Goal: Information Seeking & Learning: Learn about a topic

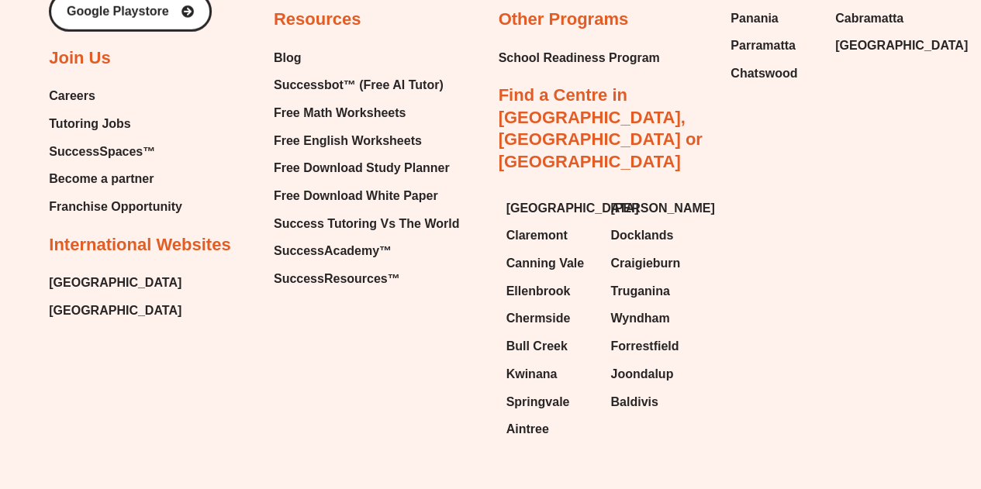
scroll to position [8212, 0]
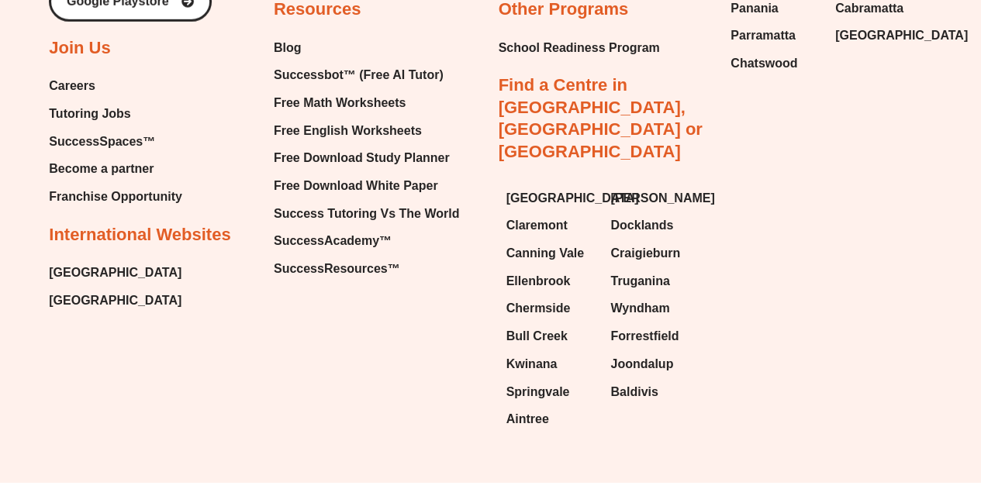
click at [74, 102] on span "Tutoring Jobs" at bounding box center [89, 113] width 81 height 23
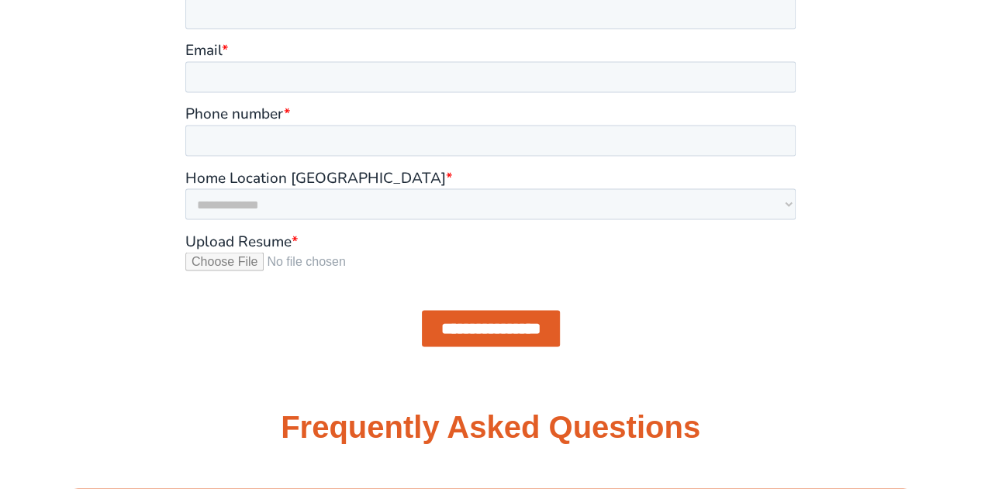
scroll to position [1333, 0]
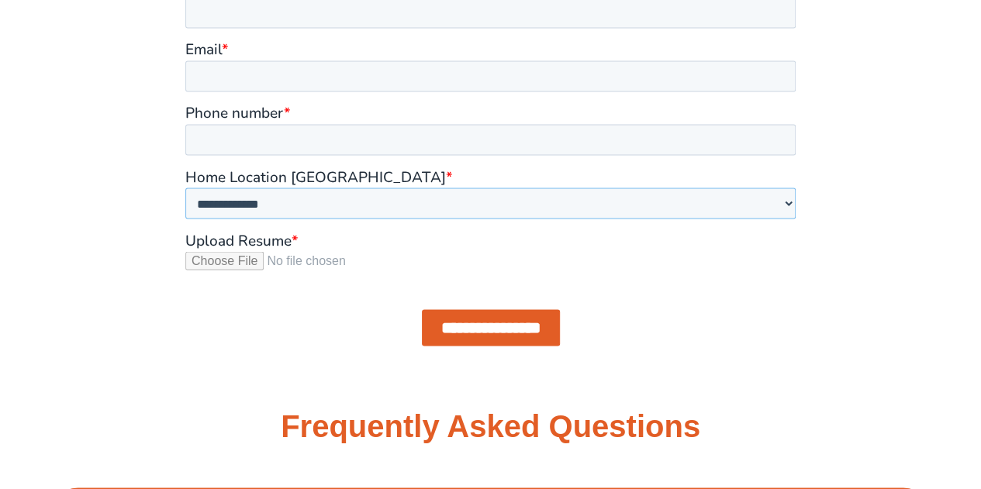
click at [287, 198] on select "**********" at bounding box center [490, 203] width 610 height 31
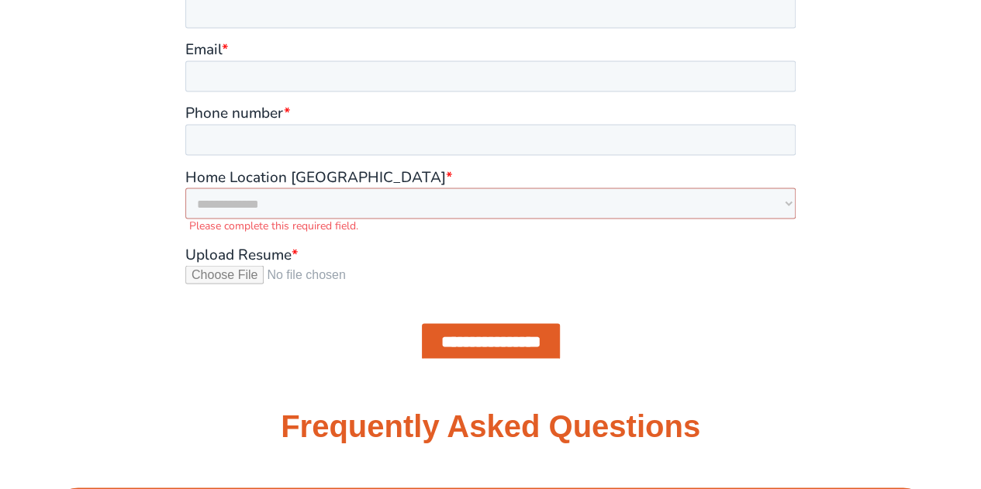
click at [68, 215] on div at bounding box center [491, 136] width 884 height 459
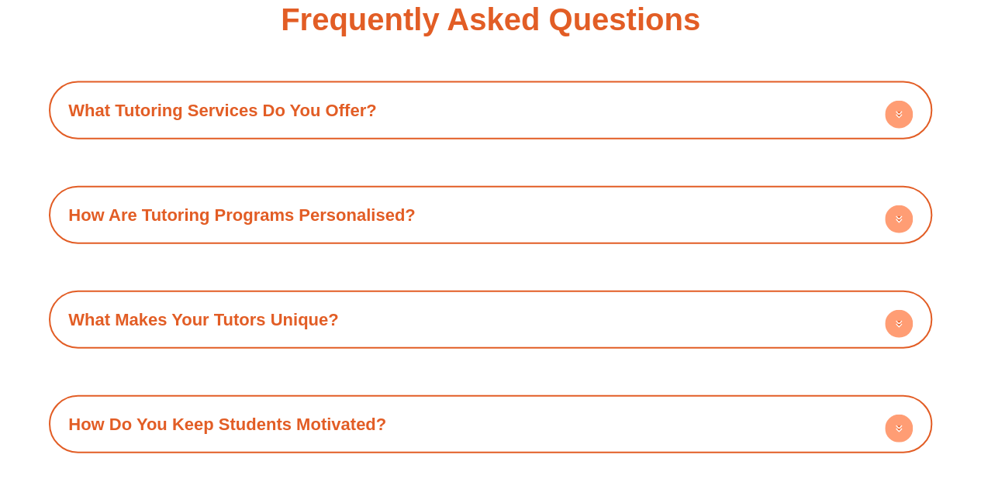
scroll to position [1756, 0]
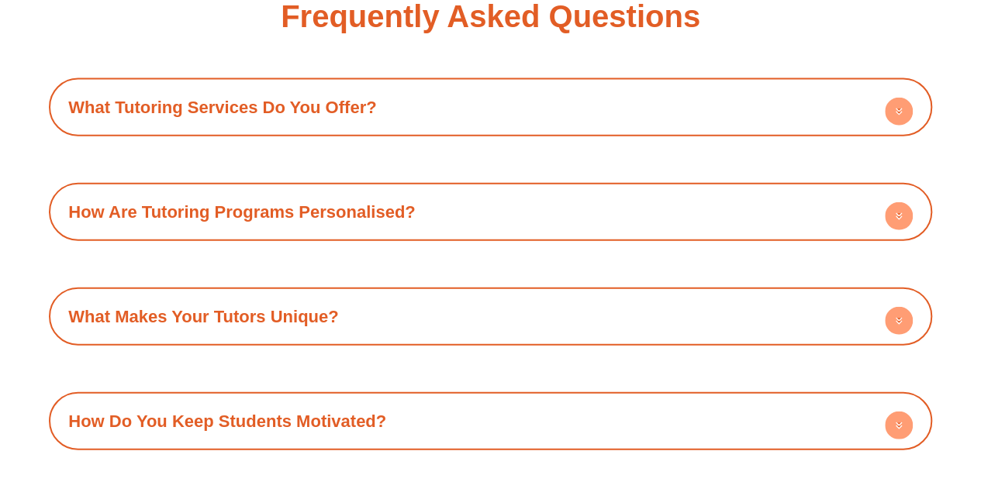
click at [178, 114] on link "What Tutoring Services Do You Offer?" at bounding box center [222, 107] width 308 height 19
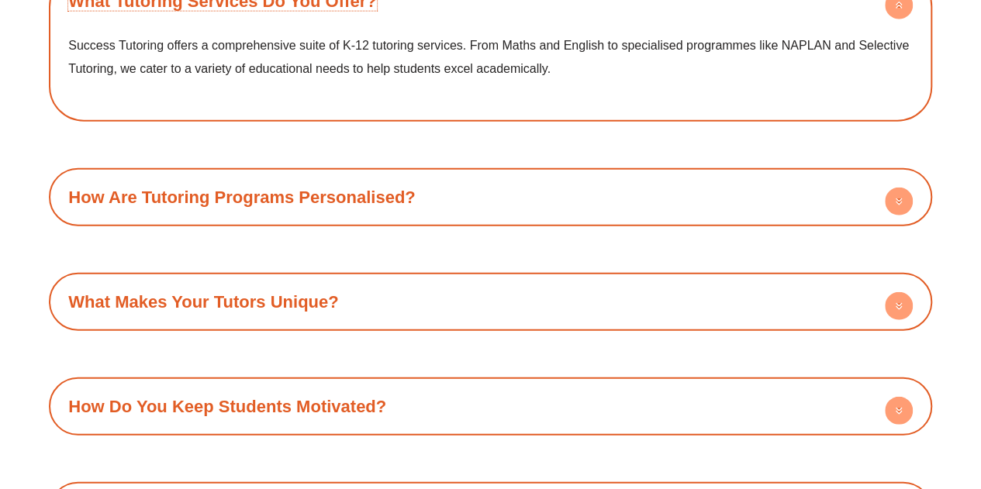
scroll to position [1863, 0]
click at [174, 215] on h4 "How Are Tutoring Programs Personalised?" at bounding box center [490, 196] width 867 height 43
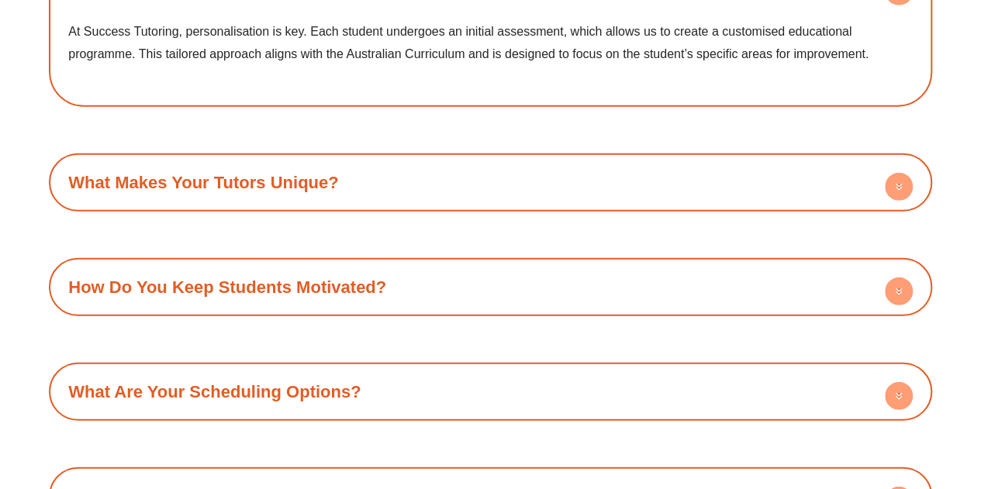
scroll to position [2074, 0]
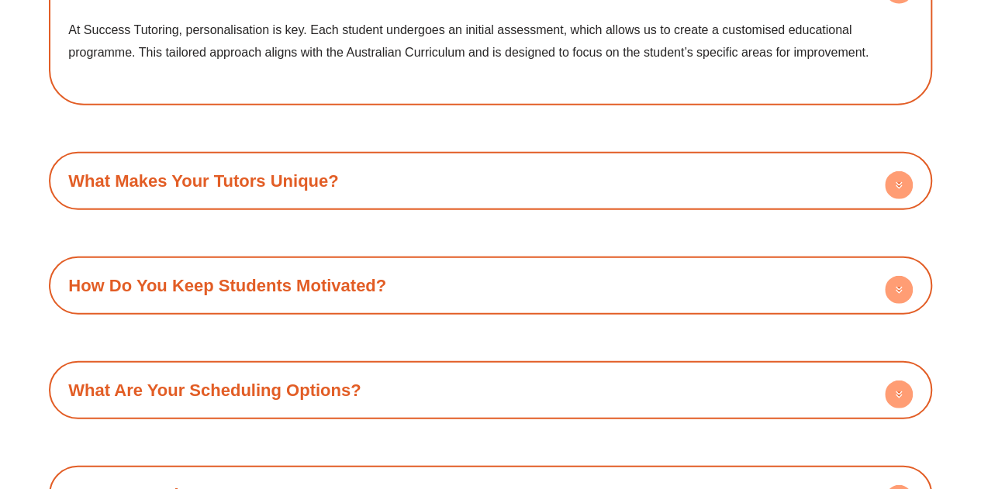
click at [190, 193] on h4 "What Makes Your Tutors Unique?" at bounding box center [490, 181] width 867 height 43
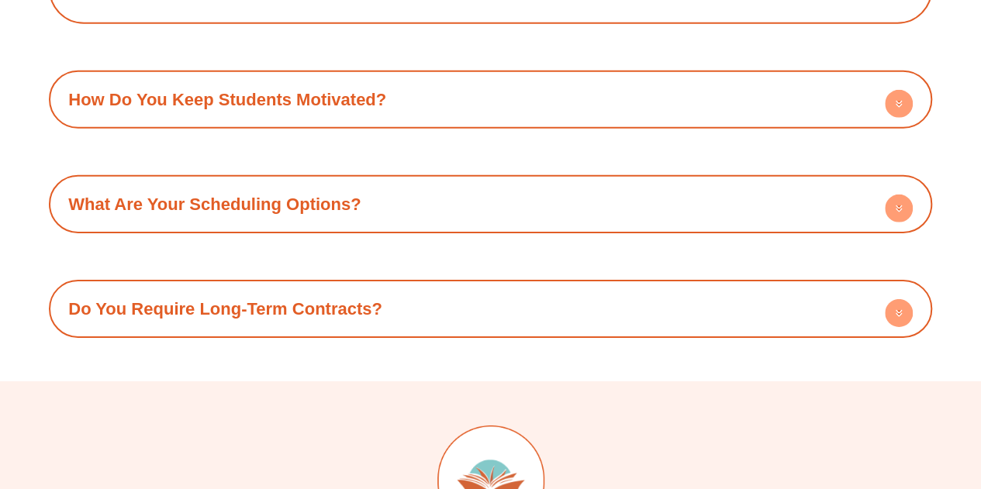
scroll to position [2354, 0]
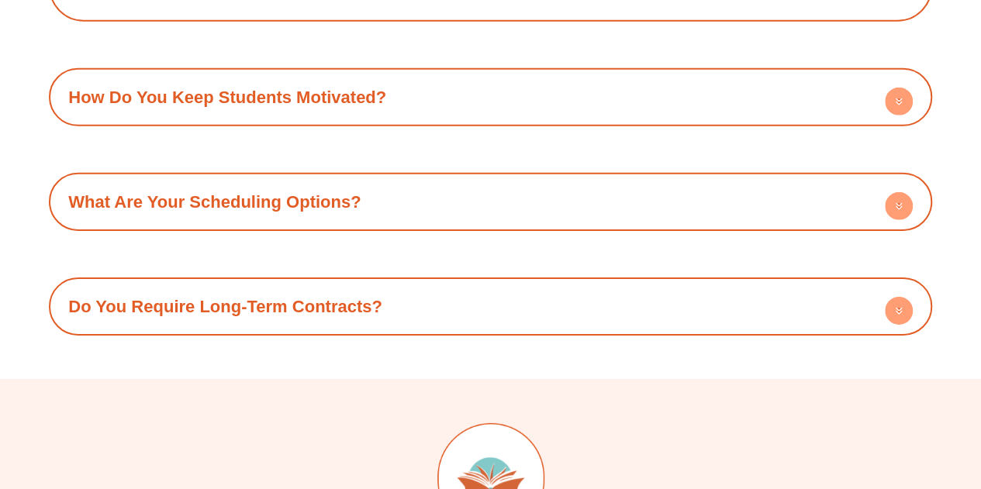
click at [229, 200] on link "What Are Your Scheduling Options?" at bounding box center [214, 201] width 292 height 19
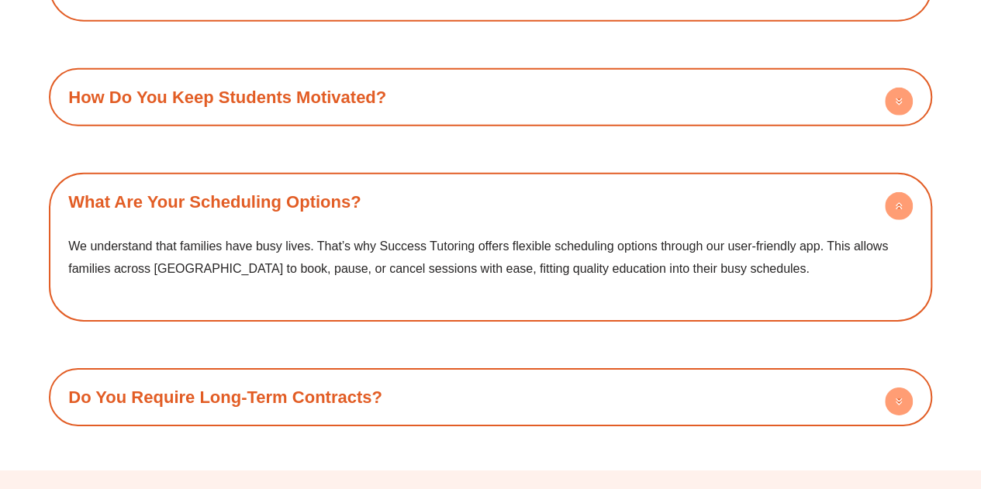
click at [281, 404] on link "Do You Require Long-Term Contracts?" at bounding box center [225, 397] width 314 height 19
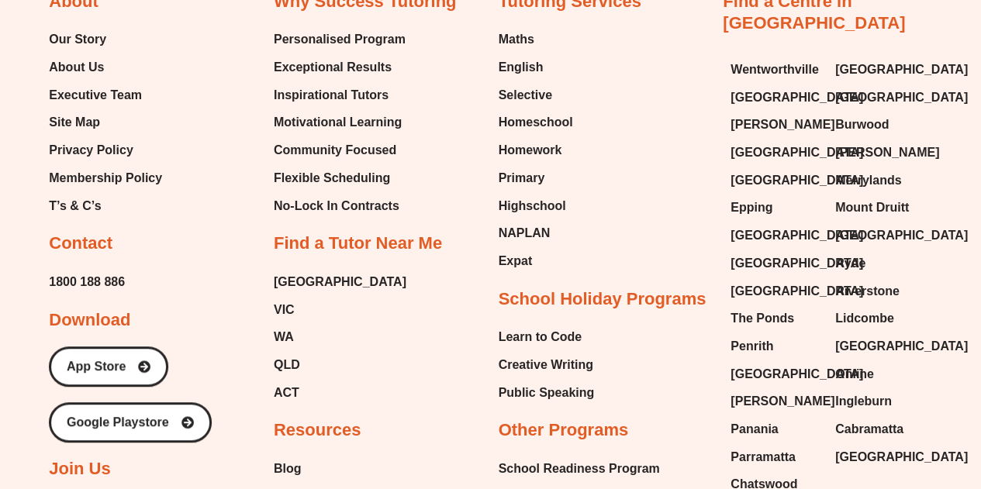
scroll to position [3267, 0]
